Goal: Information Seeking & Learning: Learn about a topic

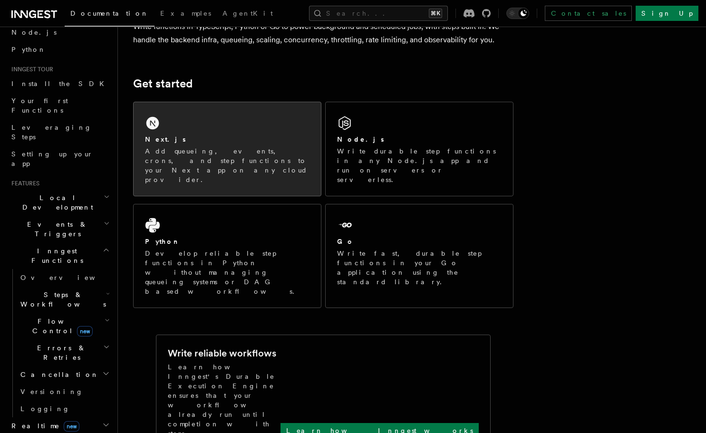
scroll to position [97, 0]
click at [256, 236] on div "Python" at bounding box center [227, 241] width 165 height 10
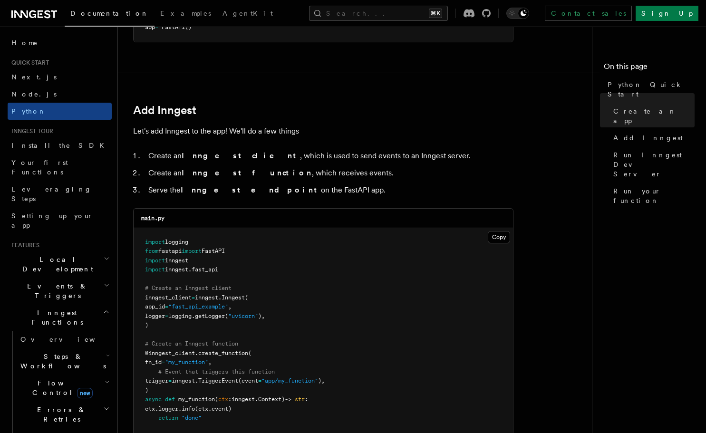
scroll to position [510, 0]
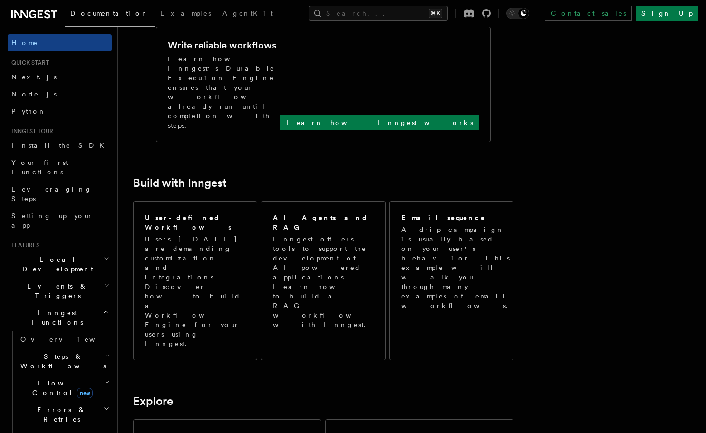
scroll to position [406, 0]
